Goal: Information Seeking & Learning: Learn about a topic

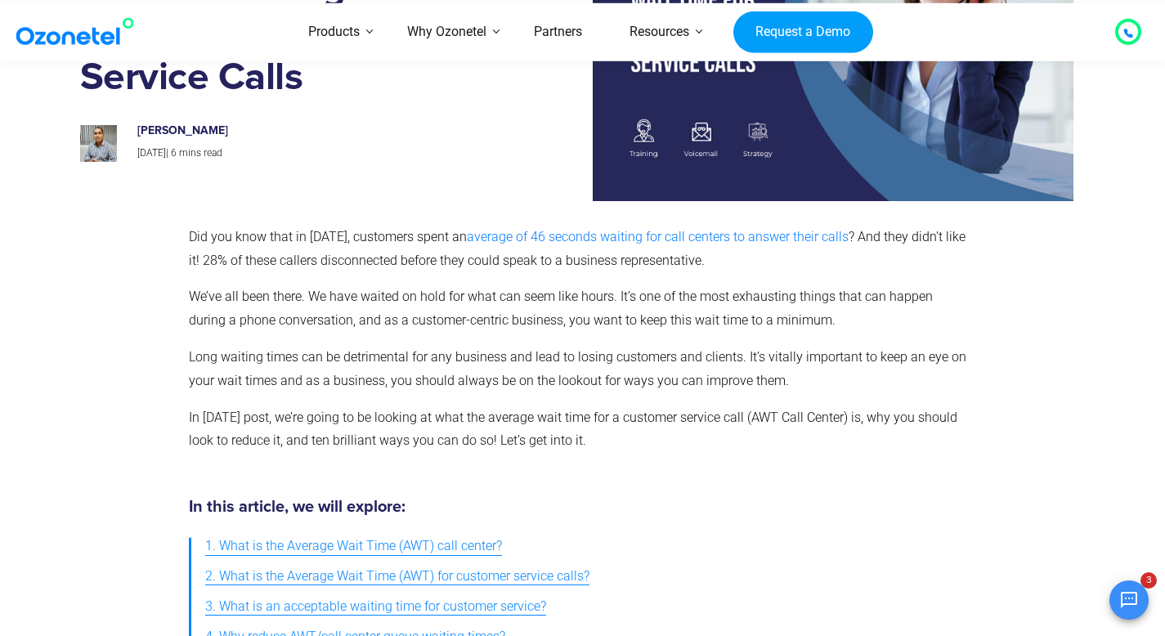
scroll to position [261, 0]
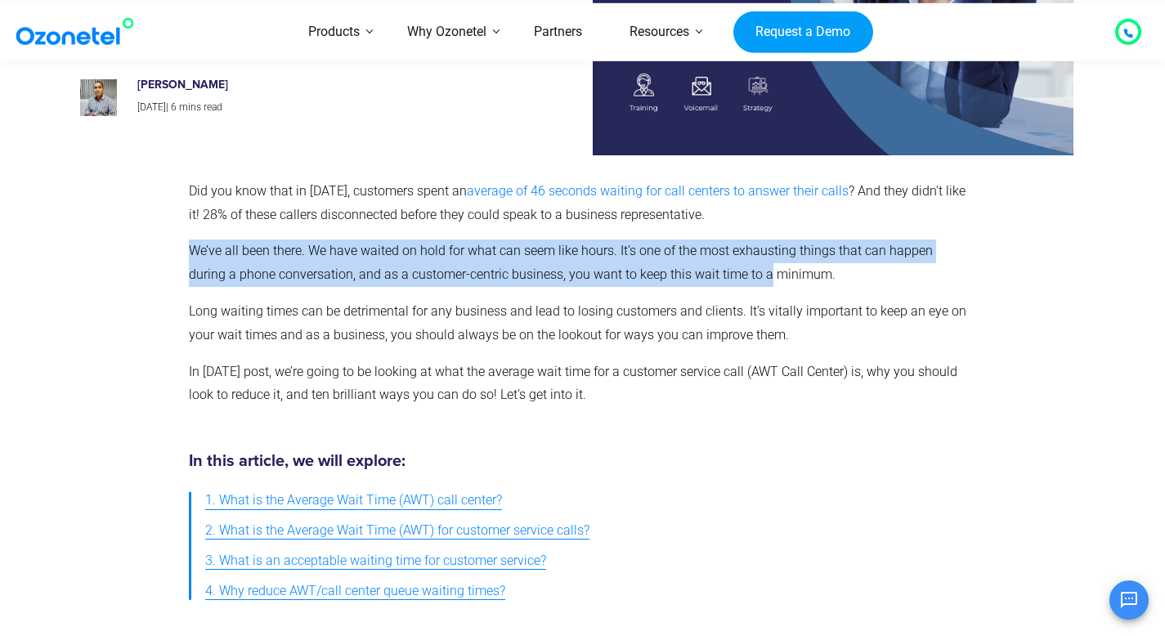
drag, startPoint x: 393, startPoint y: 236, endPoint x: 729, endPoint y: 265, distance: 336.5
click at [729, 265] on div "Did you know that in [DATE], customers spent an average of 46 seconds waiting f…" at bounding box center [580, 293] width 782 height 227
click at [729, 265] on p "We’ve all been there. We have waited on hold for what can seem like hours. It’s…" at bounding box center [580, 263] width 782 height 47
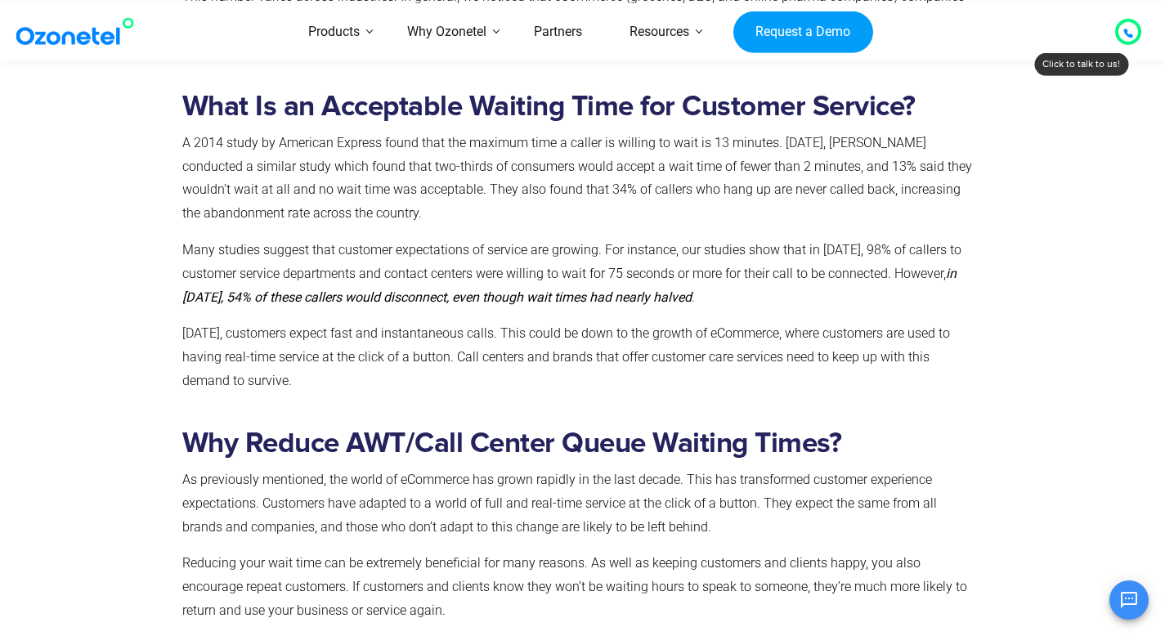
scroll to position [1394, 0]
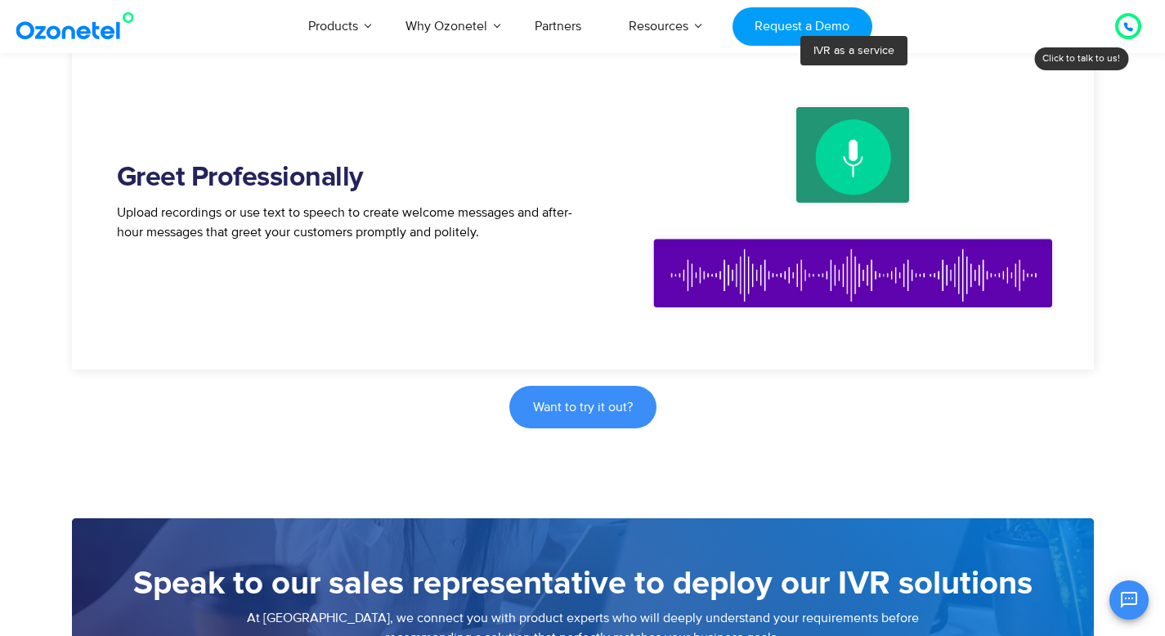
scroll to position [977, 0]
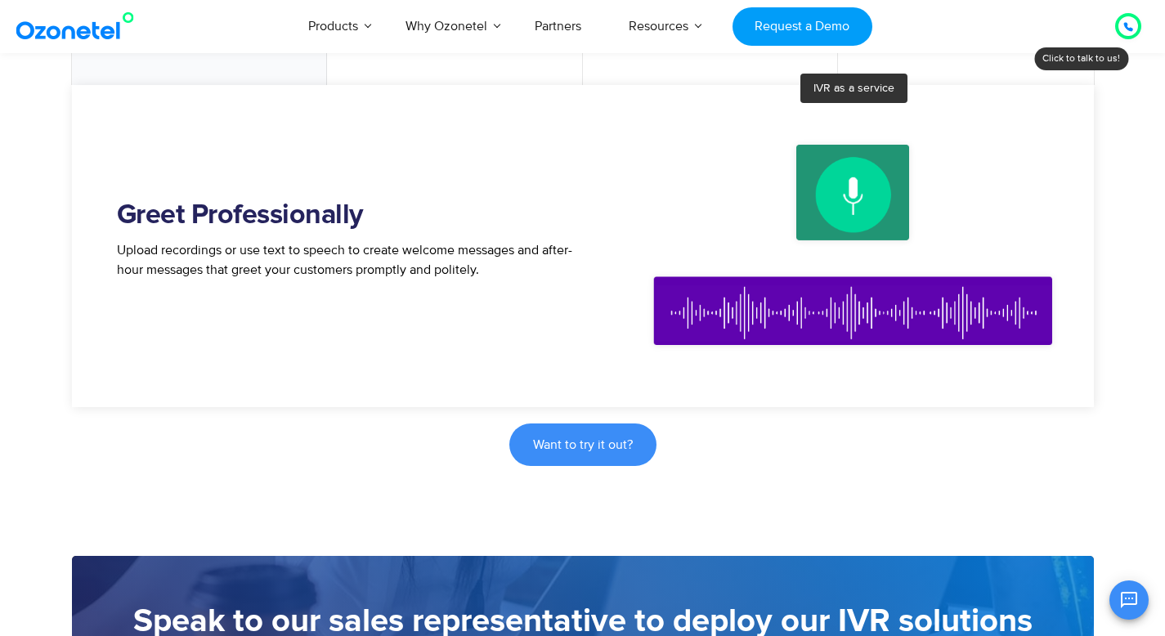
click at [828, 182] on img at bounding box center [853, 246] width 442 height 270
click at [813, 309] on img at bounding box center [853, 246] width 442 height 270
drag, startPoint x: 797, startPoint y: 254, endPoint x: 757, endPoint y: 305, distance: 64.1
click at [797, 254] on img at bounding box center [853, 246] width 442 height 270
click at [755, 307] on img at bounding box center [853, 246] width 442 height 270
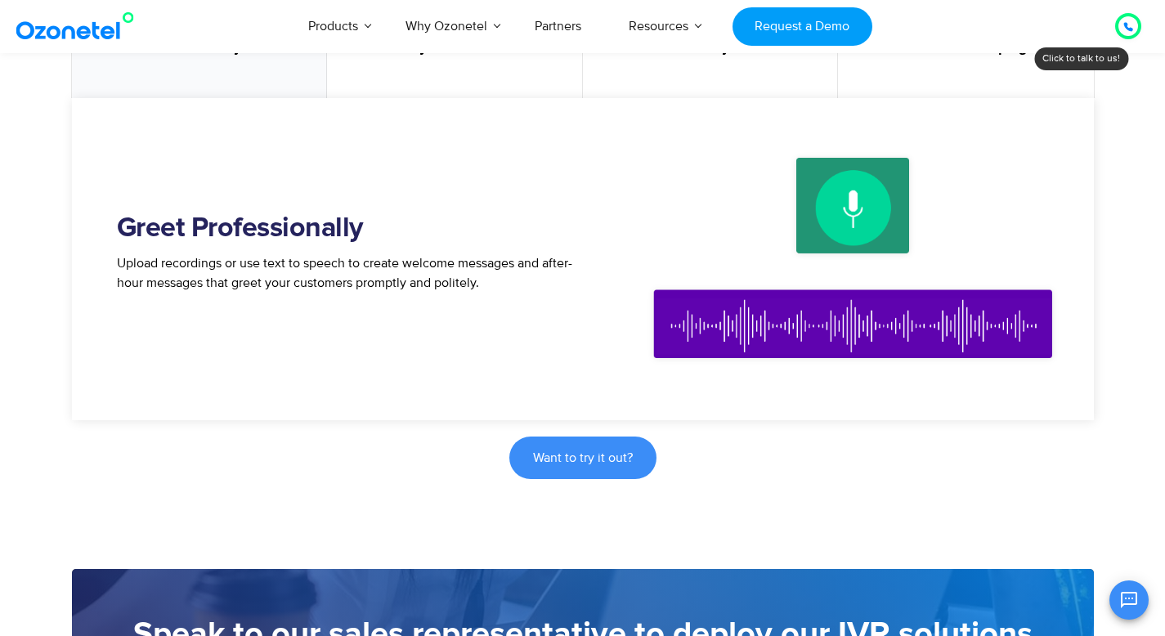
scroll to position [946, 0]
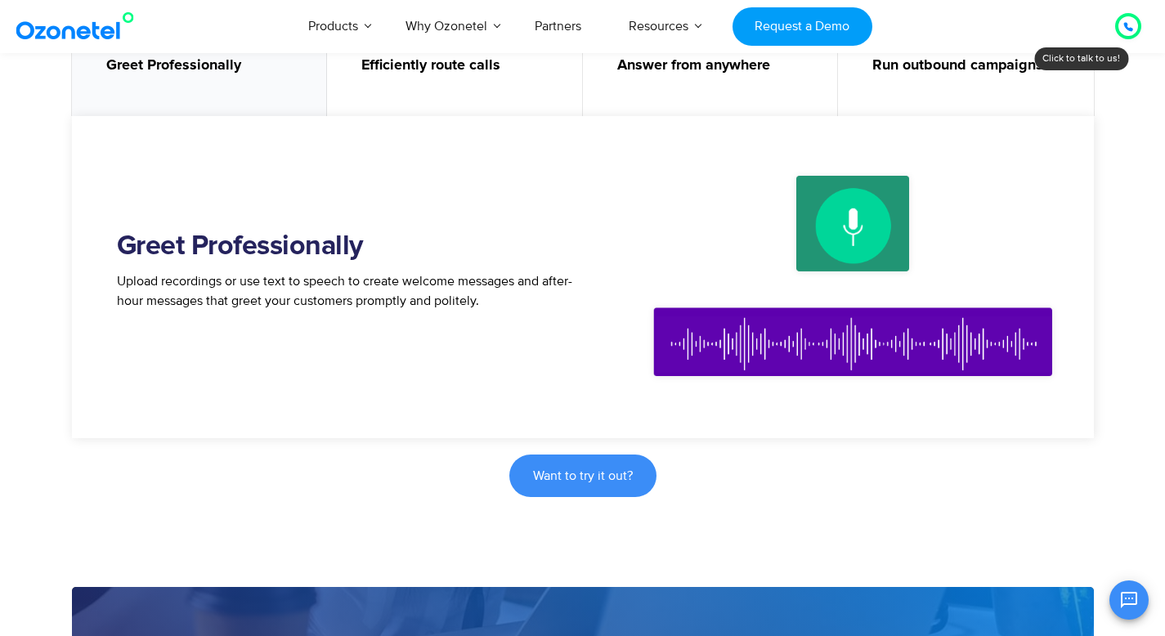
click at [863, 223] on img at bounding box center [853, 277] width 442 height 270
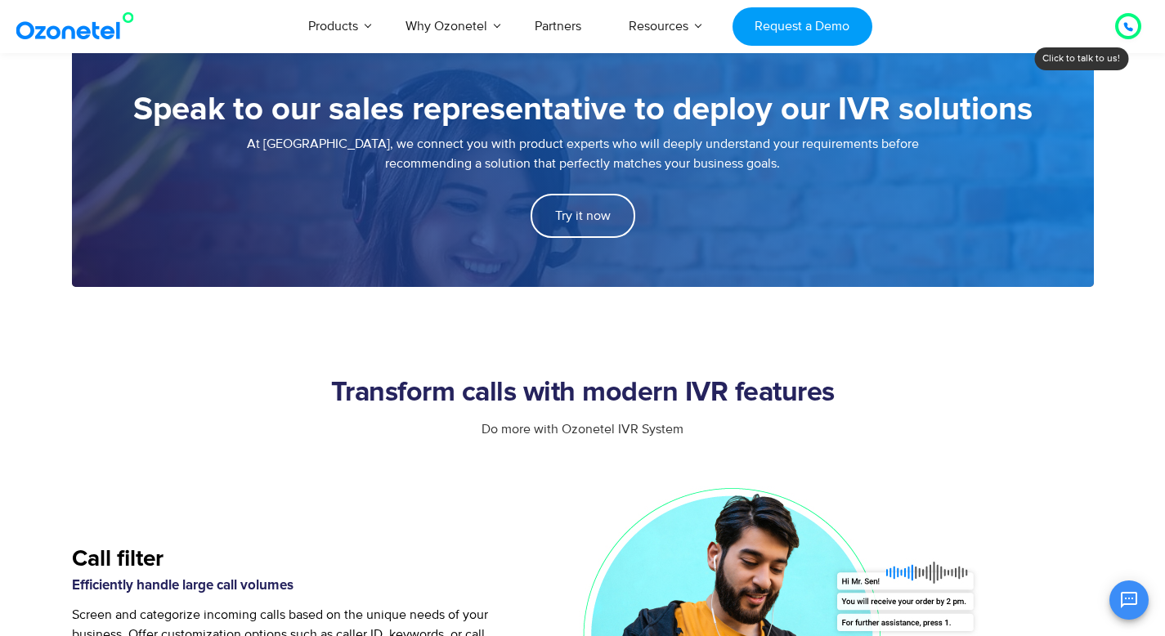
scroll to position [1639, 0]
